Goal: Information Seeking & Learning: Learn about a topic

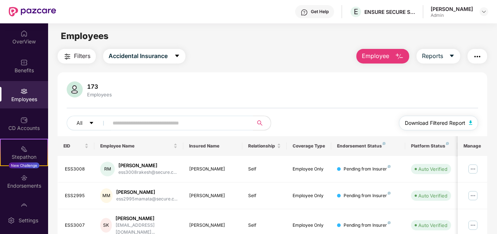
click at [448, 123] on span "Download Filtered Report" at bounding box center [435, 123] width 61 height 8
click at [20, 42] on div "OverView" at bounding box center [24, 41] width 48 height 7
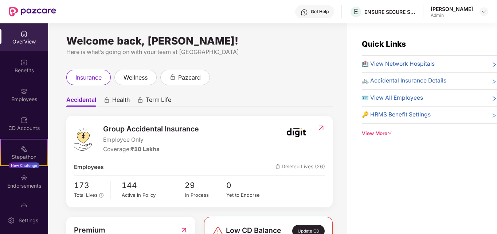
click at [250, 141] on div "Group Accidental Insurance Employee Only Coverage: ₹10 Lakhs" at bounding box center [178, 138] width 209 height 30
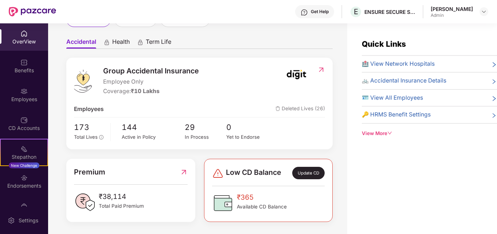
scroll to position [59, 0]
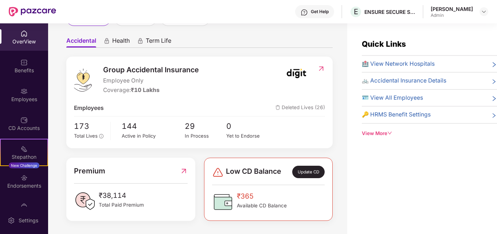
click at [375, 203] on div "Quick Links 🏥 View Network Hospitals 🚲 Accidental Insurance Details 🪪 View All …" at bounding box center [422, 140] width 150 height 234
click at [262, 205] on span "Available CD Balance" at bounding box center [262, 206] width 50 height 8
click at [244, 196] on span "₹365" at bounding box center [262, 196] width 50 height 11
click at [227, 200] on img at bounding box center [223, 202] width 22 height 22
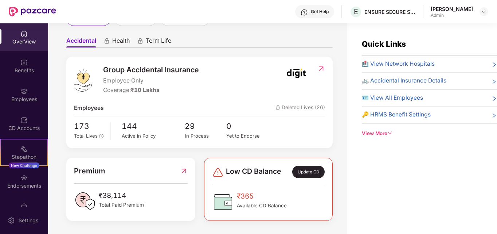
click at [118, 194] on span "₹38,114" at bounding box center [121, 195] width 45 height 11
click at [70, 198] on div "Premium ₹38,114 Total Paid Premium" at bounding box center [130, 189] width 129 height 63
click at [27, 182] on div "Endorsements" at bounding box center [24, 185] width 48 height 7
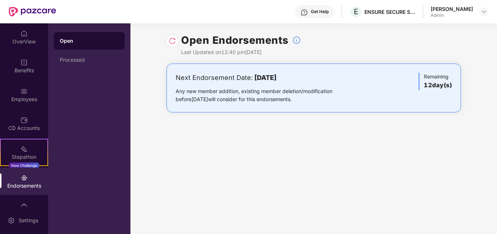
click at [267, 78] on b "[DATE]" at bounding box center [265, 78] width 22 height 8
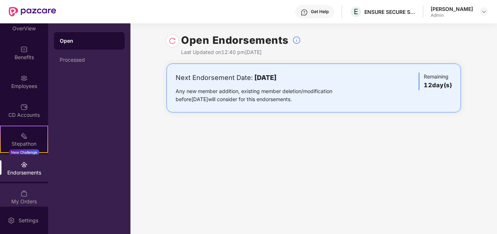
scroll to position [19, 0]
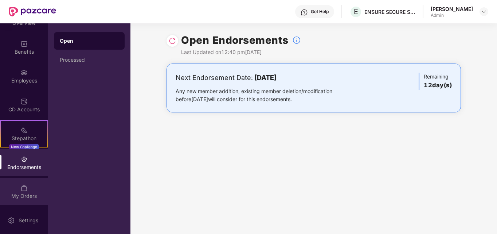
click at [28, 189] on div "My Orders" at bounding box center [24, 191] width 48 height 27
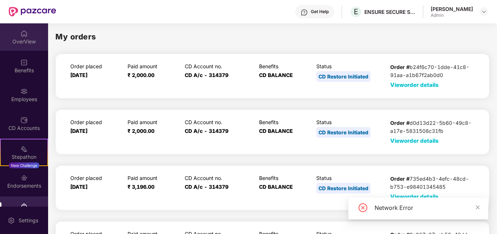
click at [23, 40] on div "OverView" at bounding box center [24, 41] width 48 height 7
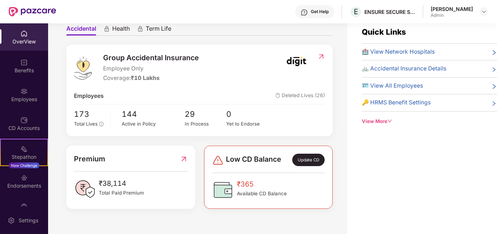
scroll to position [23, 0]
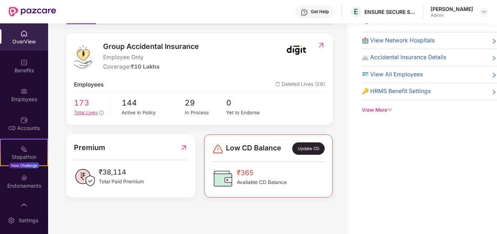
click at [83, 110] on span "Total Lives" at bounding box center [86, 112] width 24 height 6
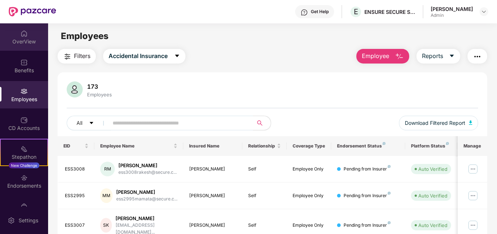
click at [23, 36] on img at bounding box center [23, 33] width 7 height 7
